Goal: Communication & Community: Answer question/provide support

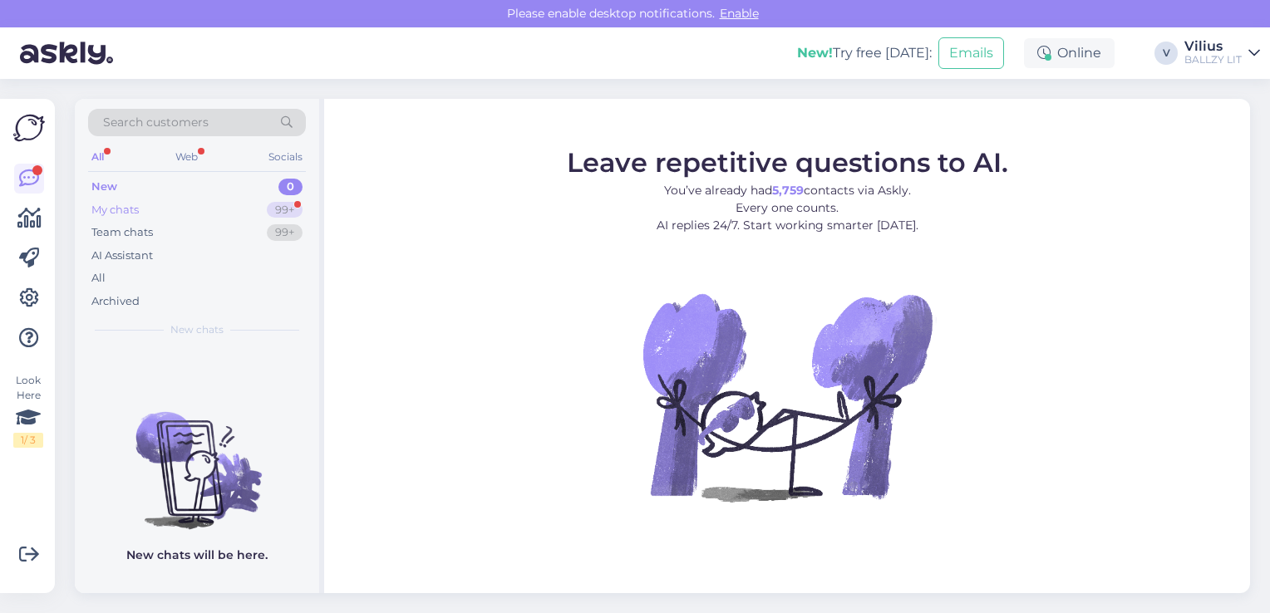
click at [126, 210] on div "My chats" at bounding box center [114, 210] width 47 height 17
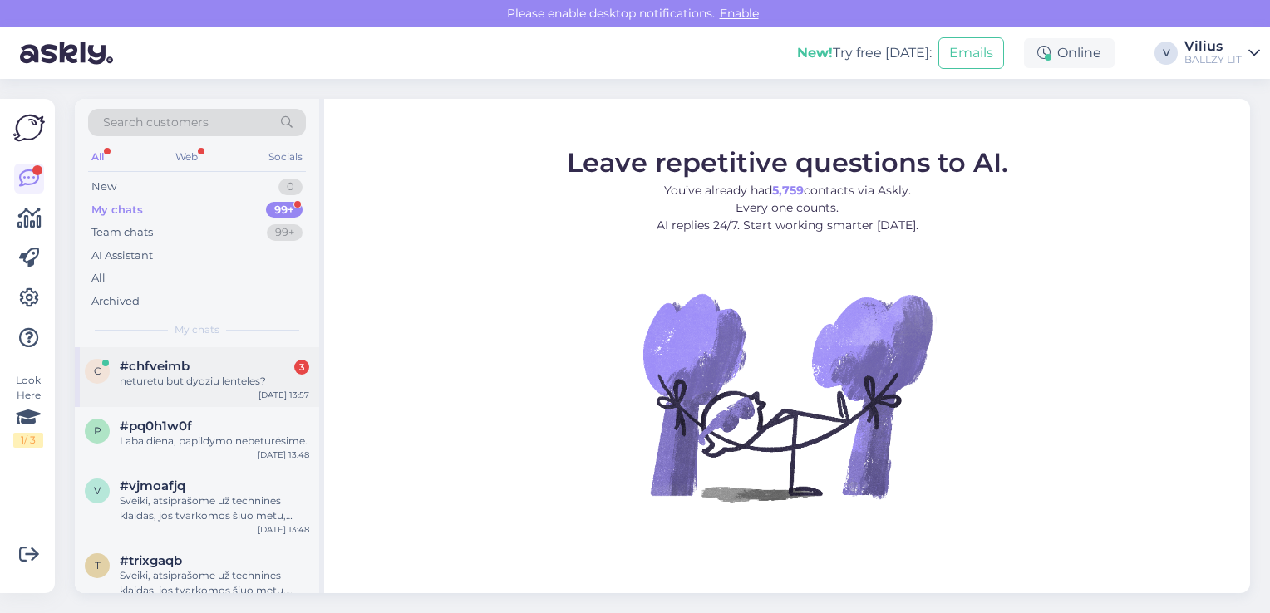
click at [198, 377] on div "neturetu but dydziu lenteles?" at bounding box center [214, 381] width 189 height 15
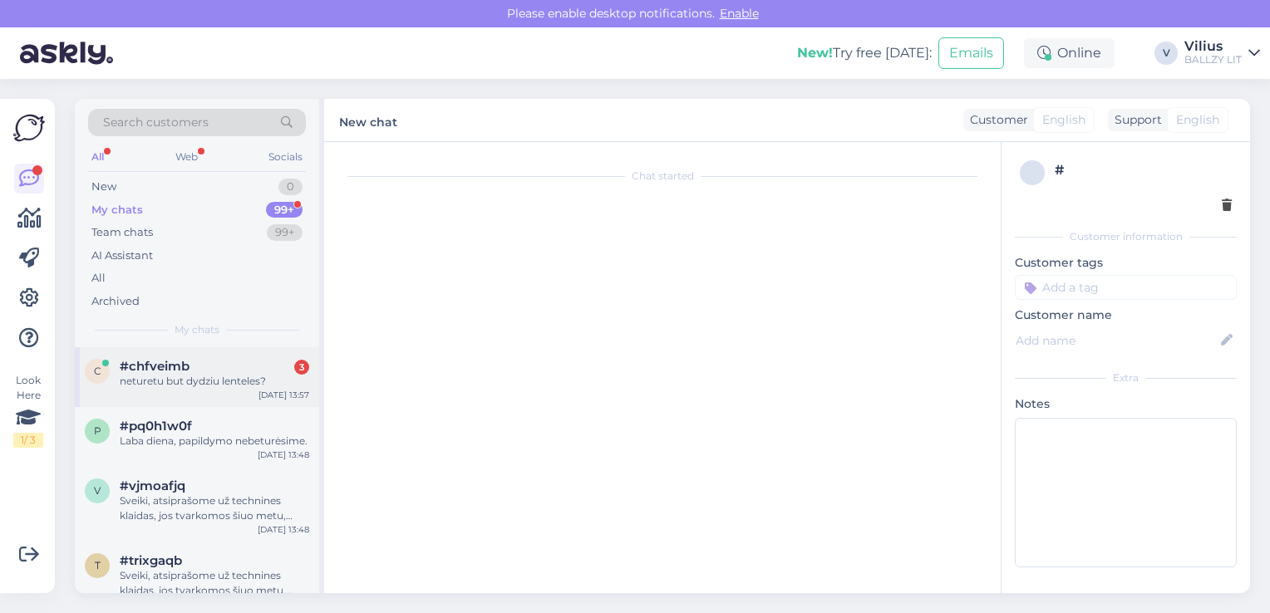
scroll to position [834, 0]
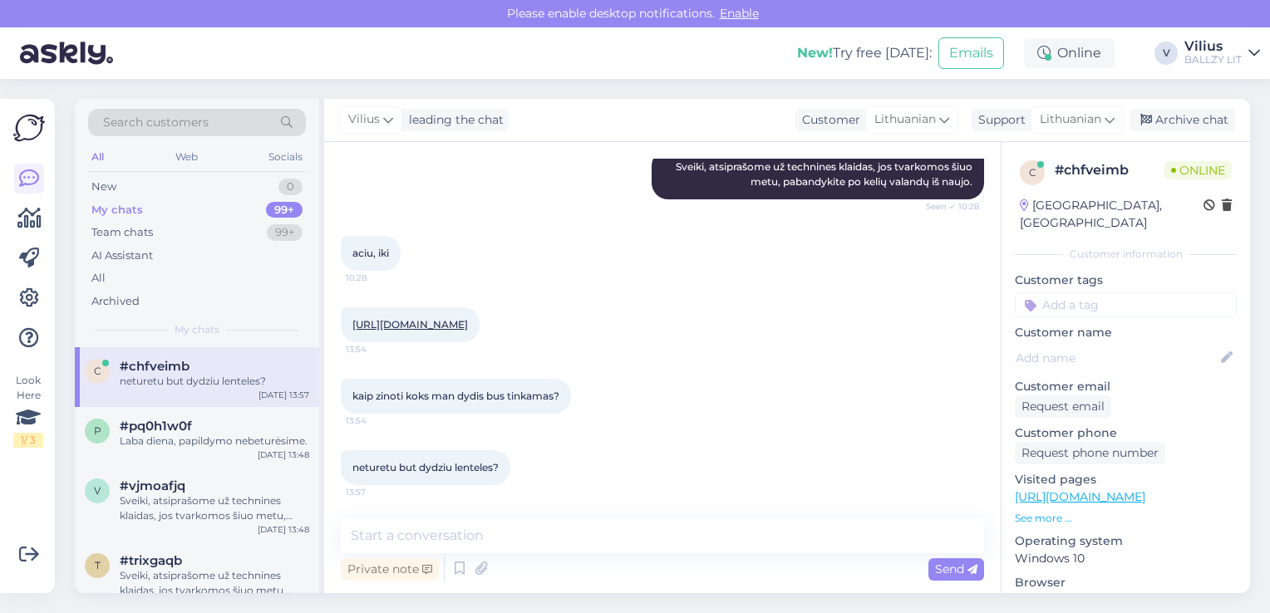
click at [468, 318] on link "[URL][DOMAIN_NAME]" at bounding box center [409, 324] width 115 height 12
click at [485, 567] on icon at bounding box center [480, 569] width 23 height 25
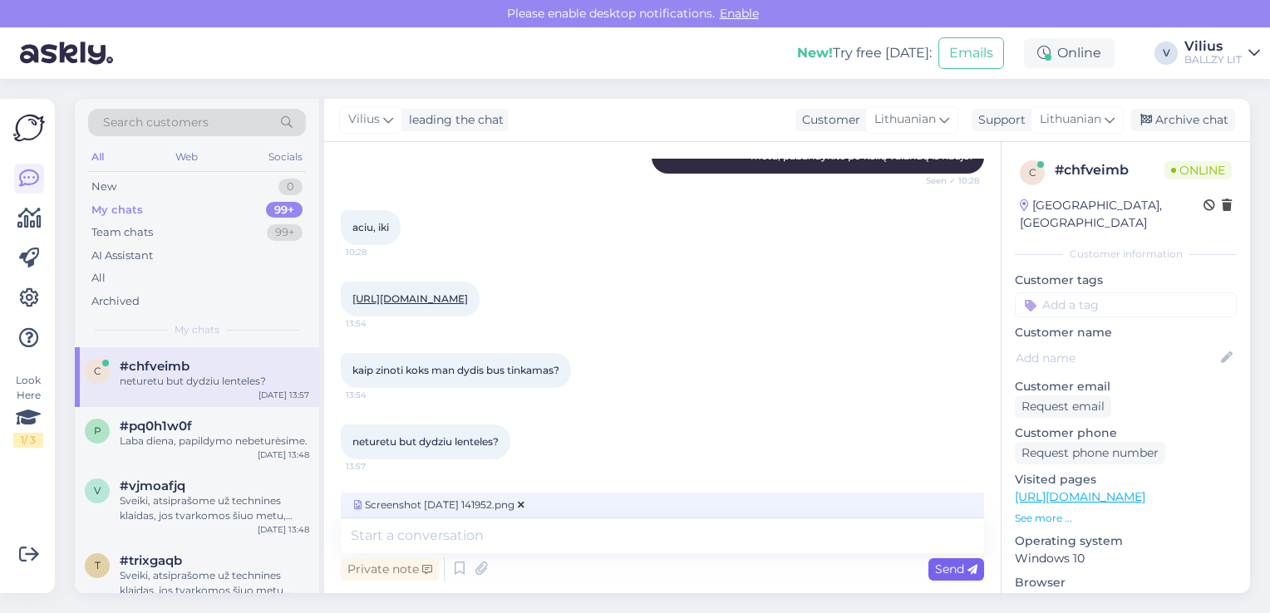
click at [954, 579] on div "Send" at bounding box center [956, 569] width 56 height 22
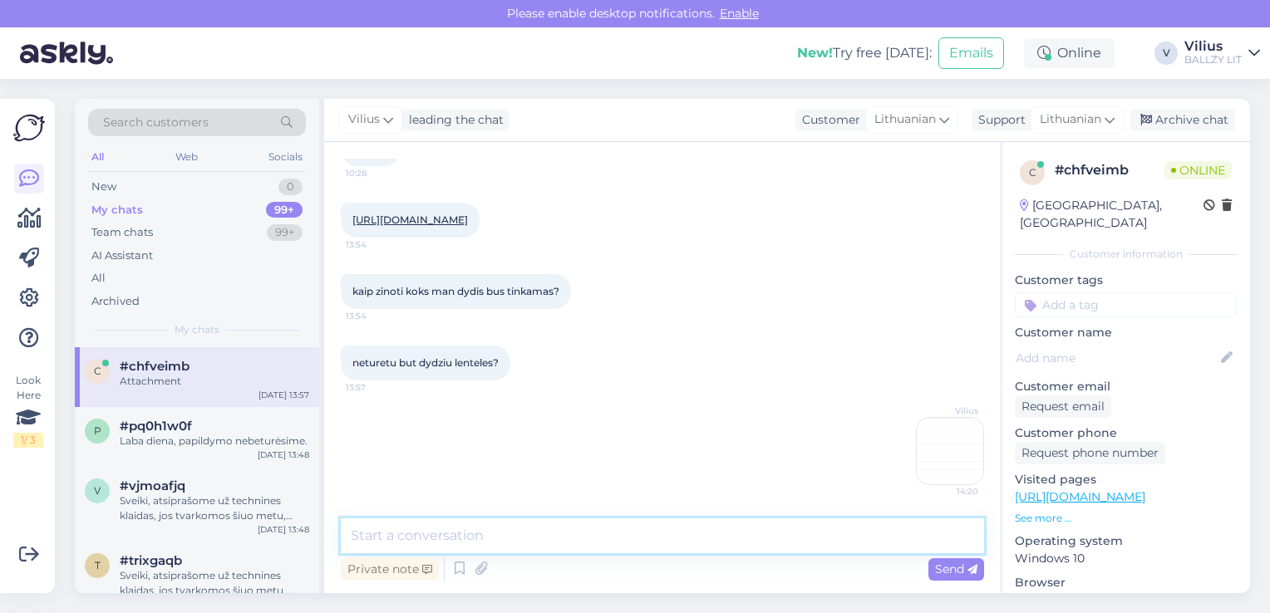
click at [552, 545] on textarea at bounding box center [662, 535] width 643 height 35
type textarea "Vadovaukitės šia dydžių lentele."
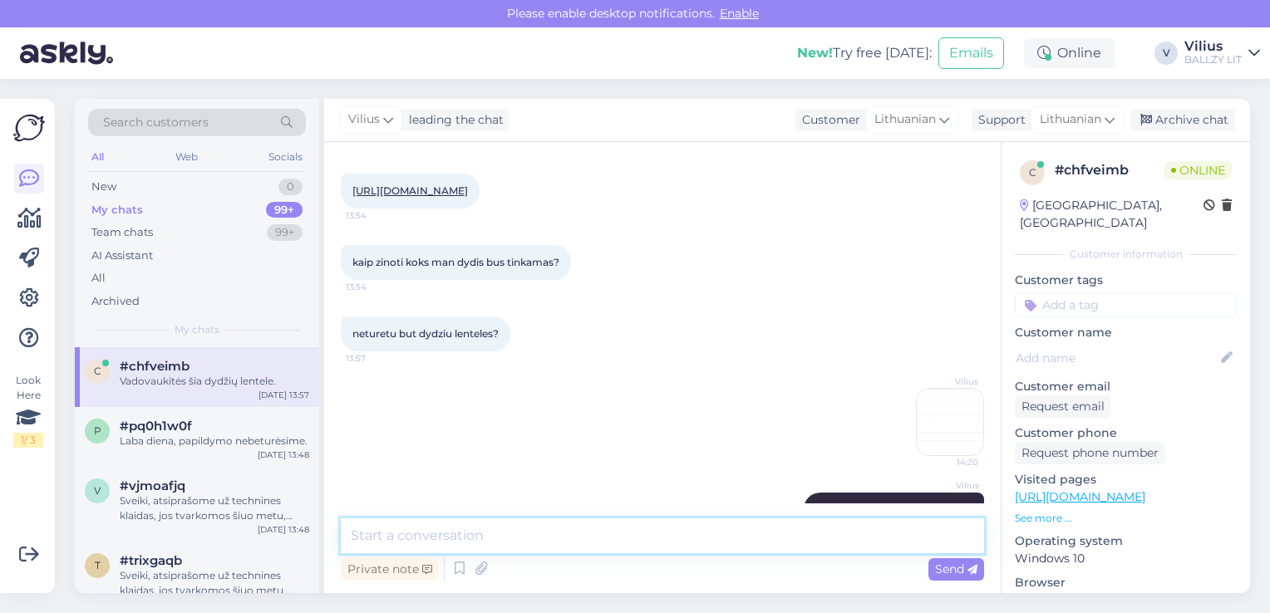
scroll to position [1010, 0]
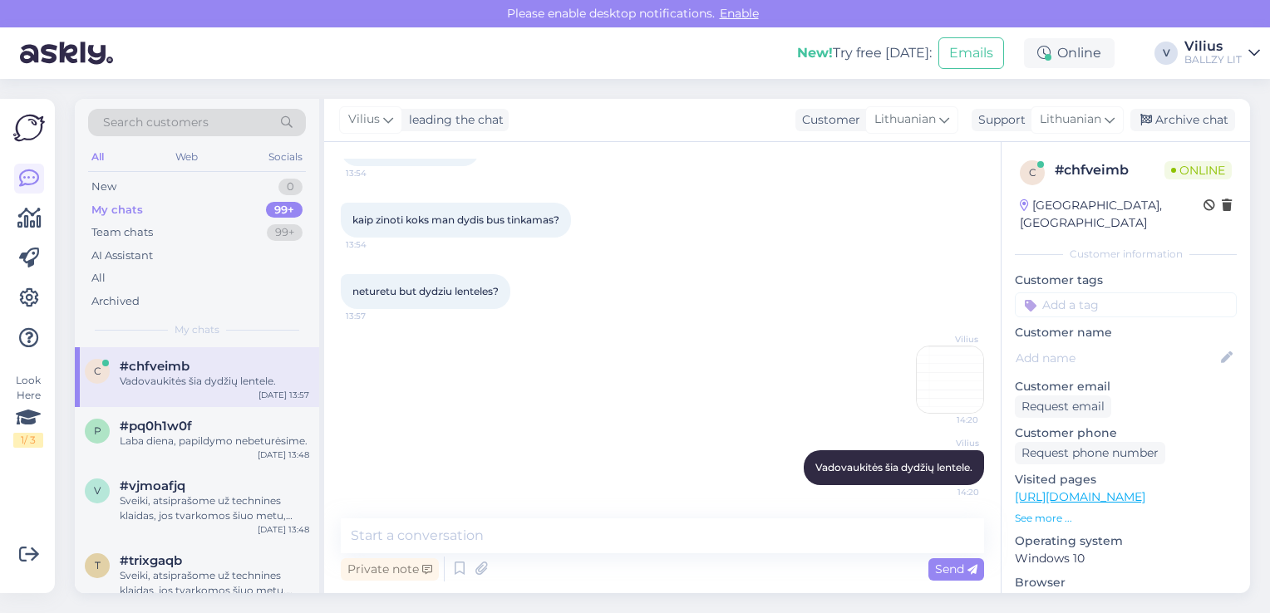
click at [68, 61] on img at bounding box center [66, 53] width 93 height 52
